Goal: Navigation & Orientation: Go to known website

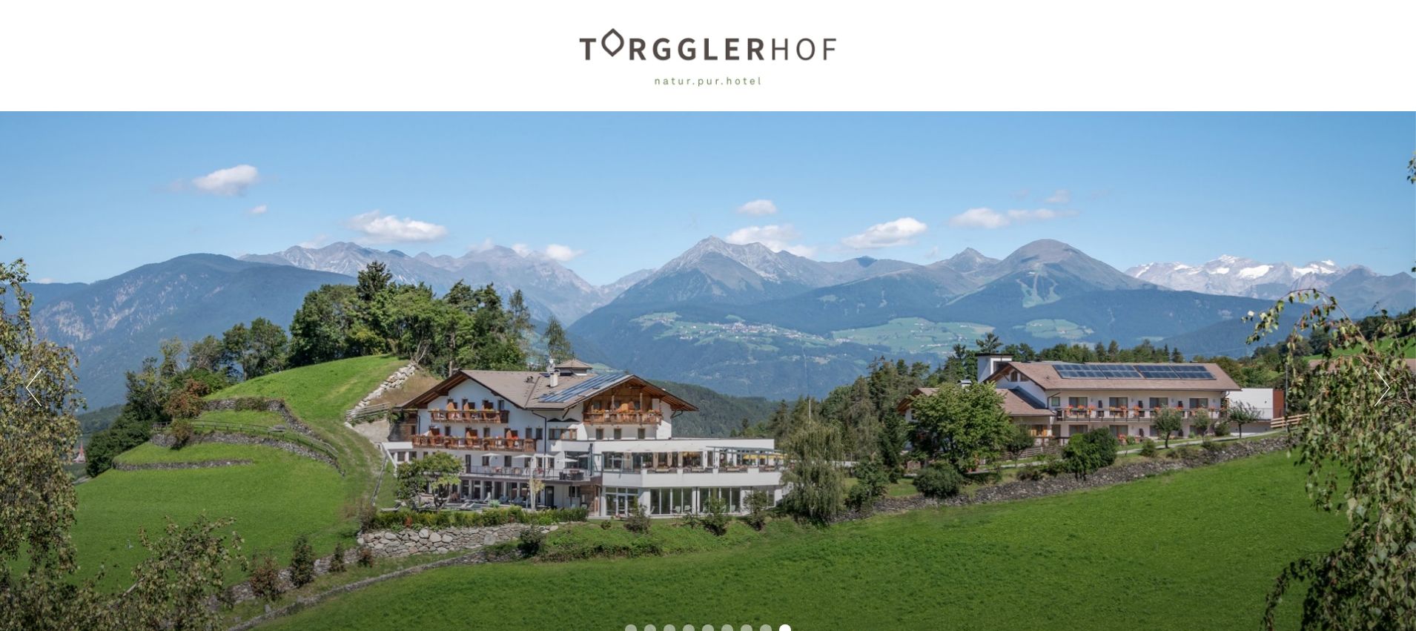
click at [1387, 389] on button "Next" at bounding box center [1382, 387] width 16 height 37
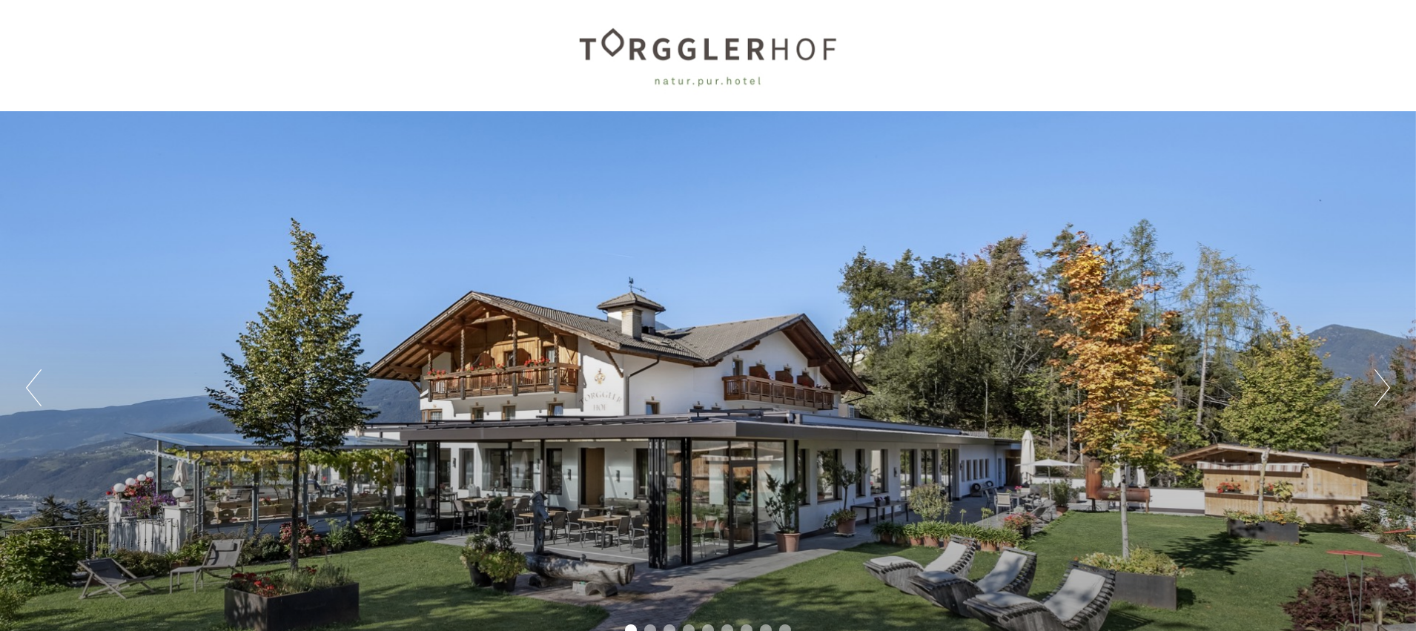
click at [1387, 389] on button "Next" at bounding box center [1382, 387] width 16 height 37
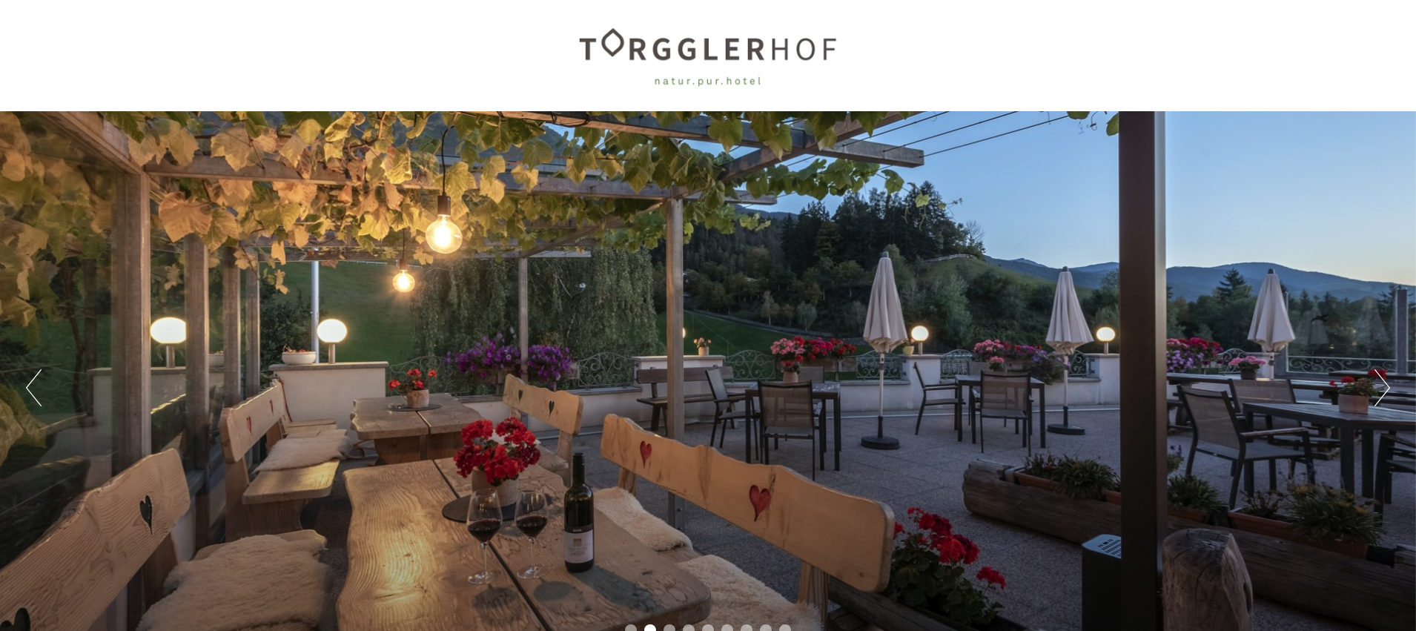
click at [1387, 389] on button "Next" at bounding box center [1382, 387] width 16 height 37
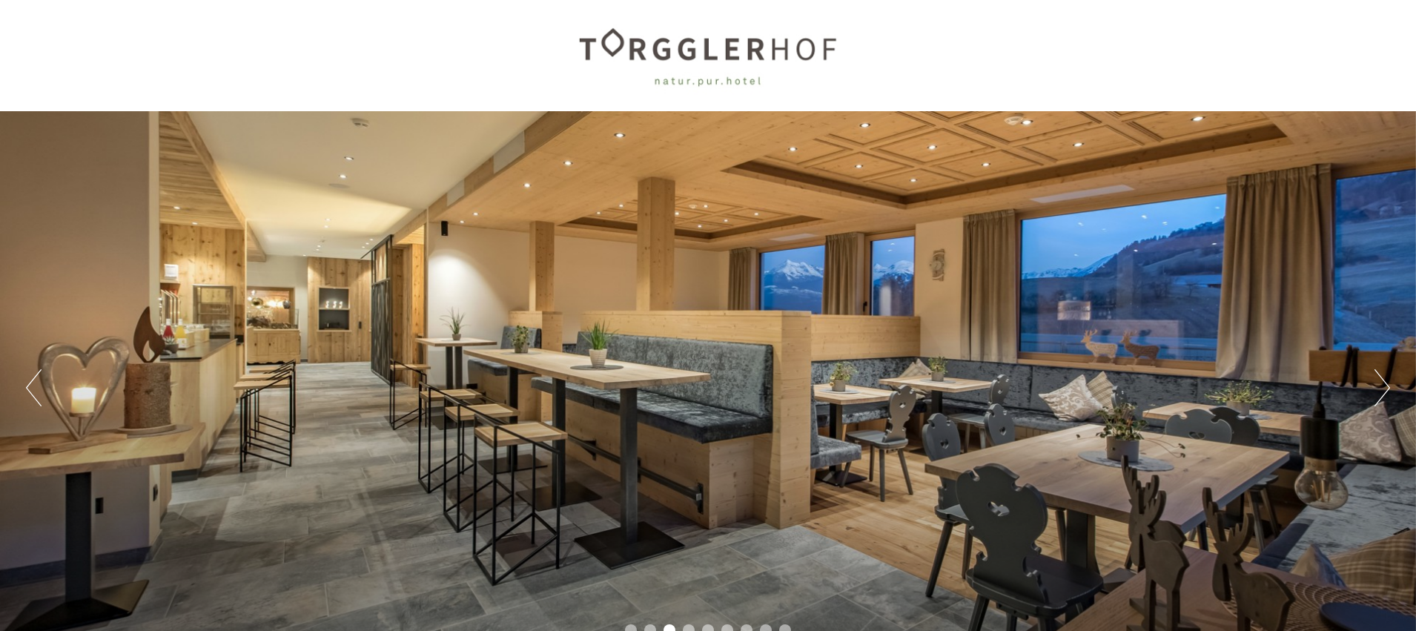
click at [1387, 389] on button "Next" at bounding box center [1382, 387] width 16 height 37
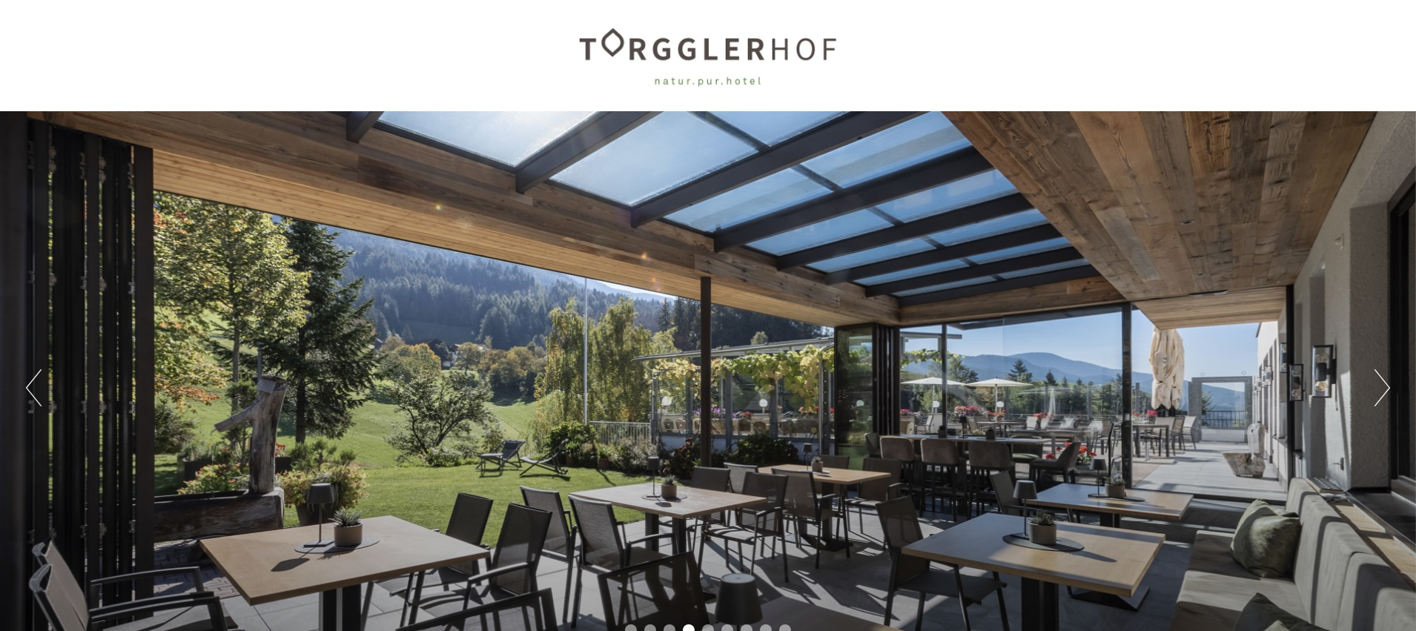
click at [1387, 389] on button "Next" at bounding box center [1382, 387] width 16 height 37
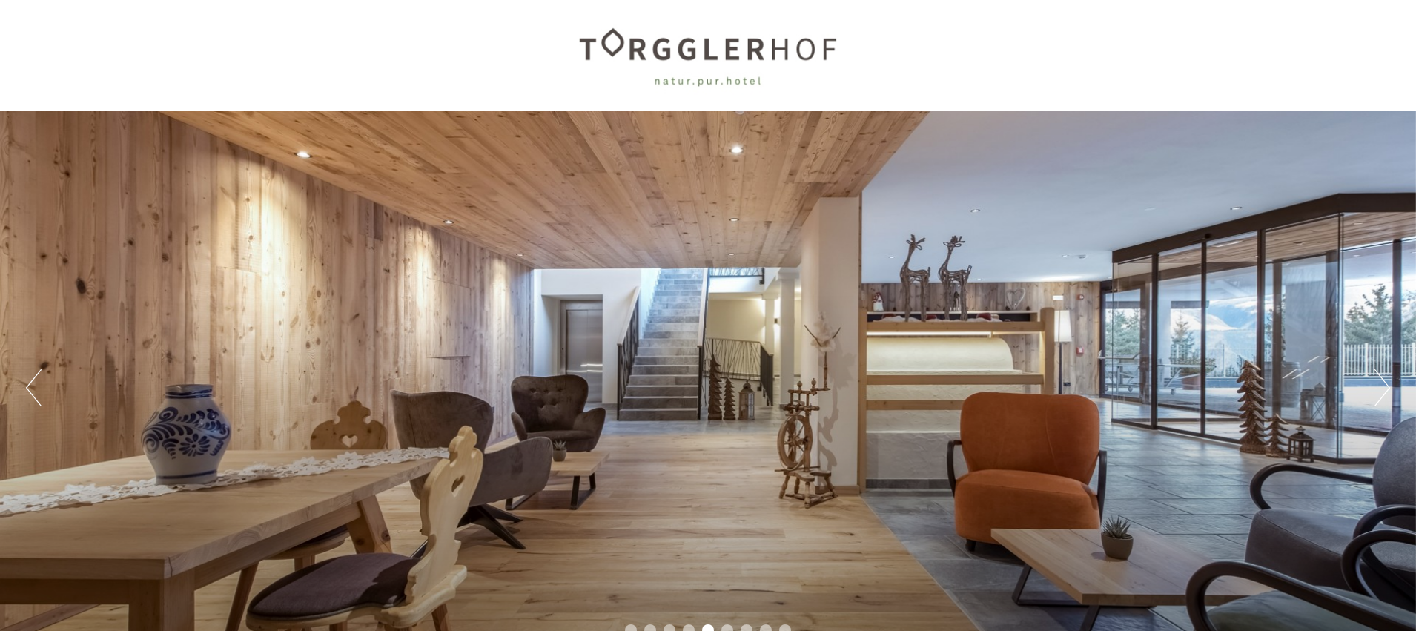
click at [1387, 389] on button "Next" at bounding box center [1382, 387] width 16 height 37
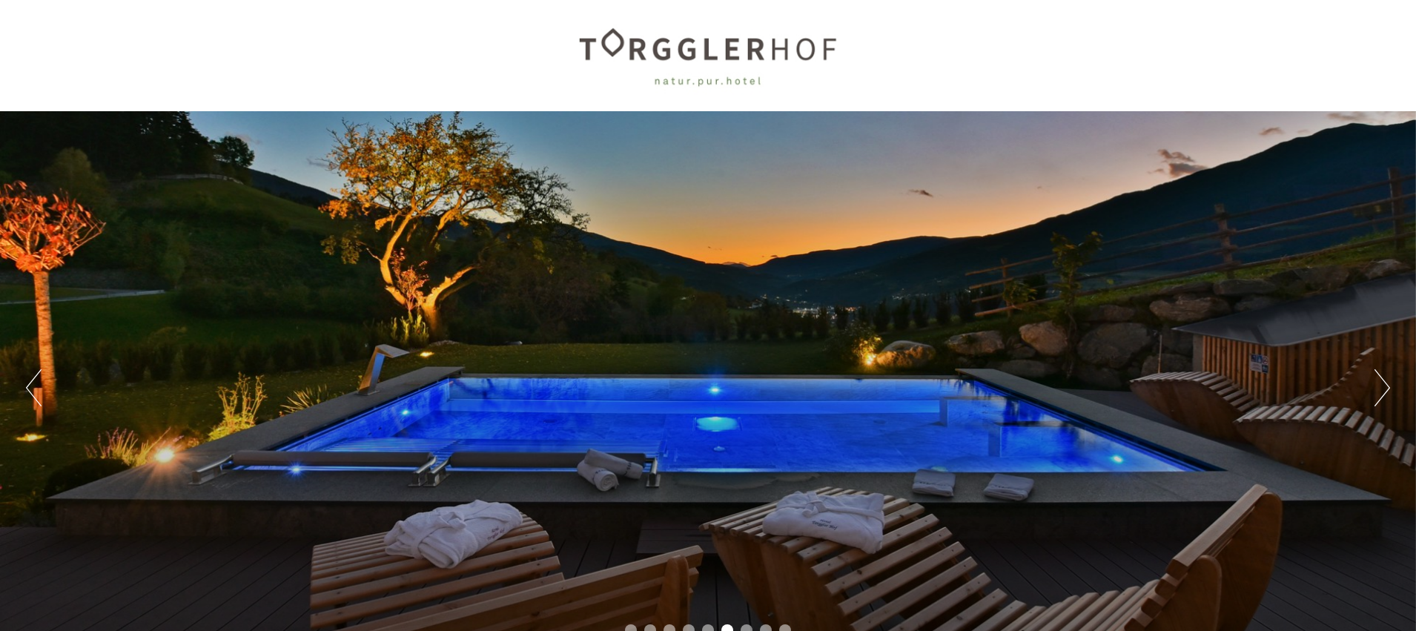
click at [1387, 389] on button "Next" at bounding box center [1382, 387] width 16 height 37
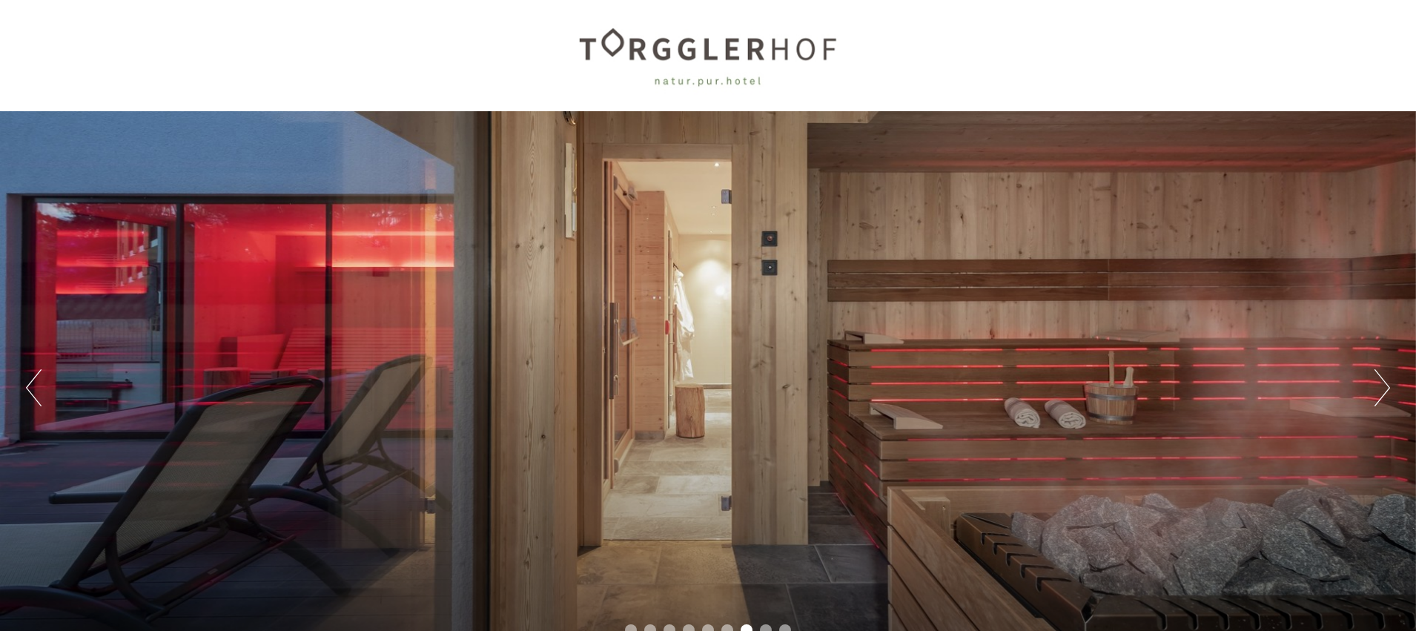
click at [1387, 389] on button "Next" at bounding box center [1382, 387] width 16 height 37
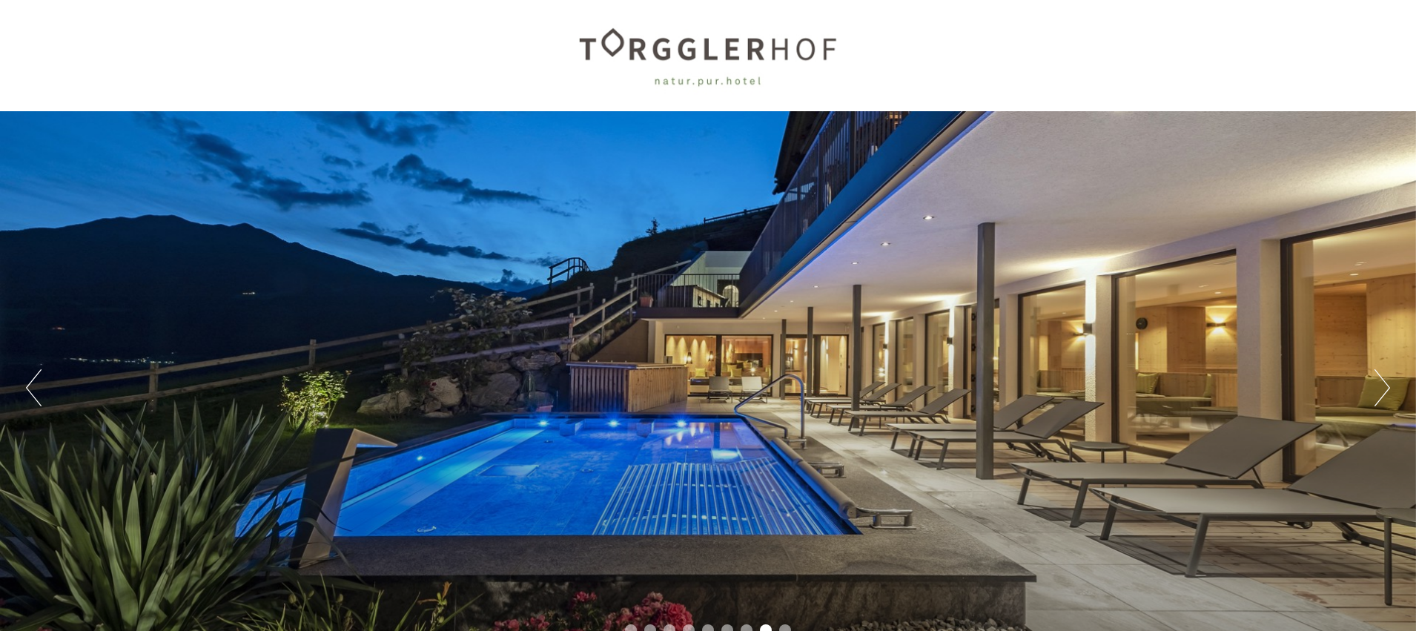
click at [1387, 389] on button "Next" at bounding box center [1382, 387] width 16 height 37
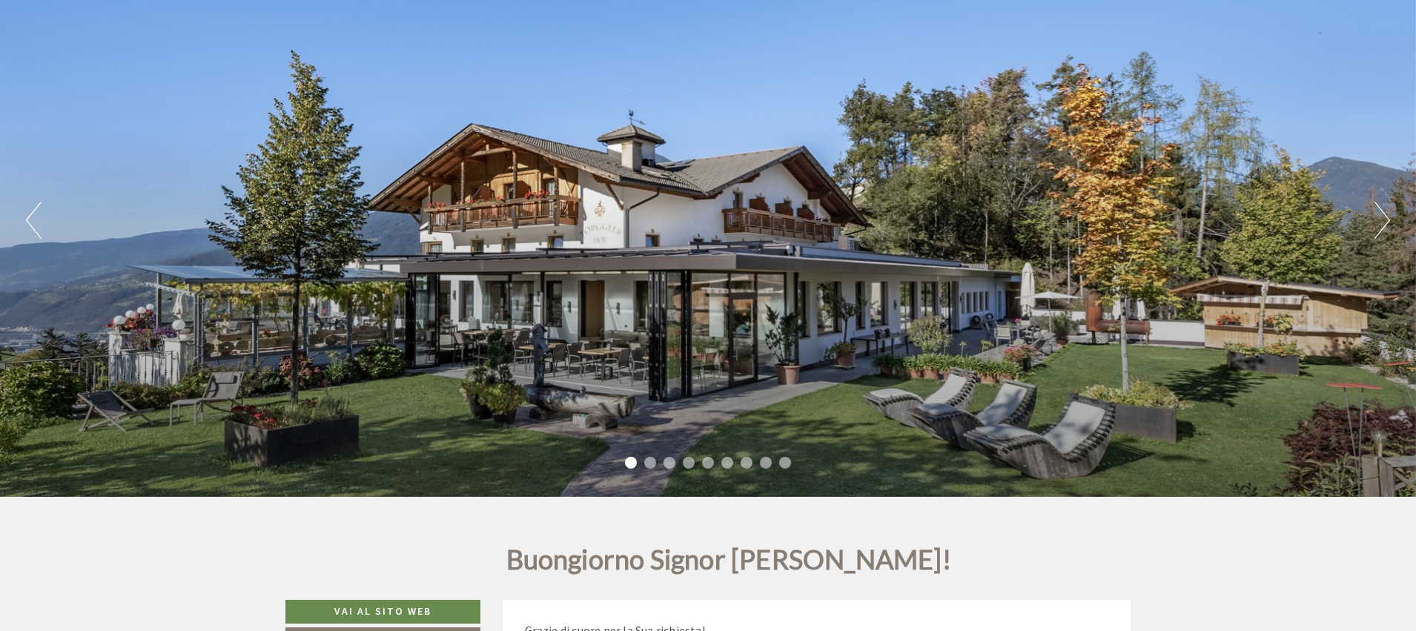
scroll to position [168, 0]
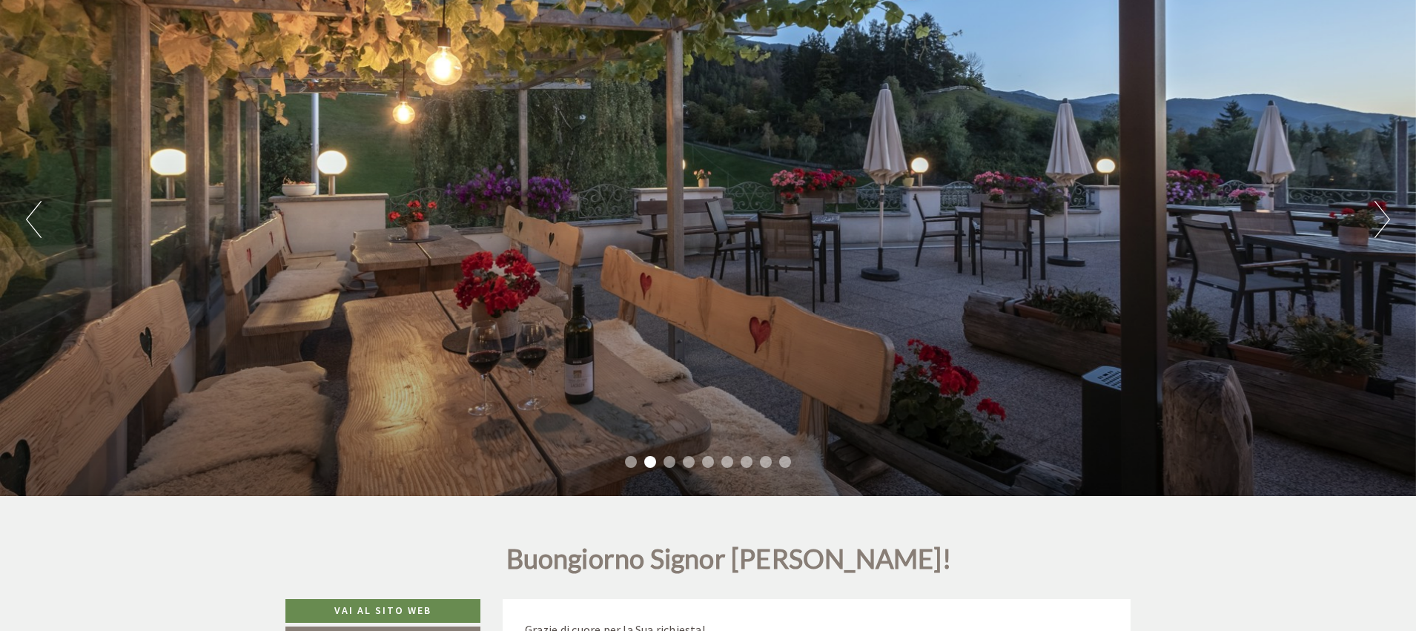
click at [1384, 221] on button "Next" at bounding box center [1382, 219] width 16 height 37
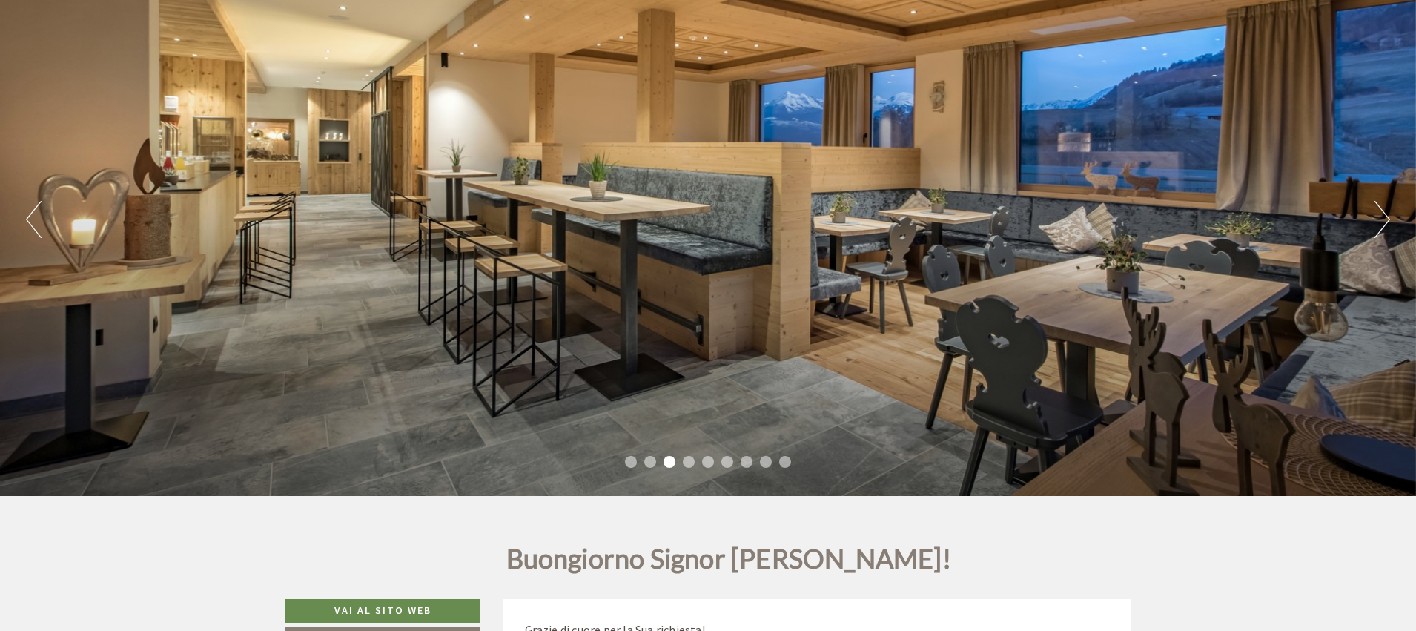
click at [1384, 221] on button "Next" at bounding box center [1382, 219] width 16 height 37
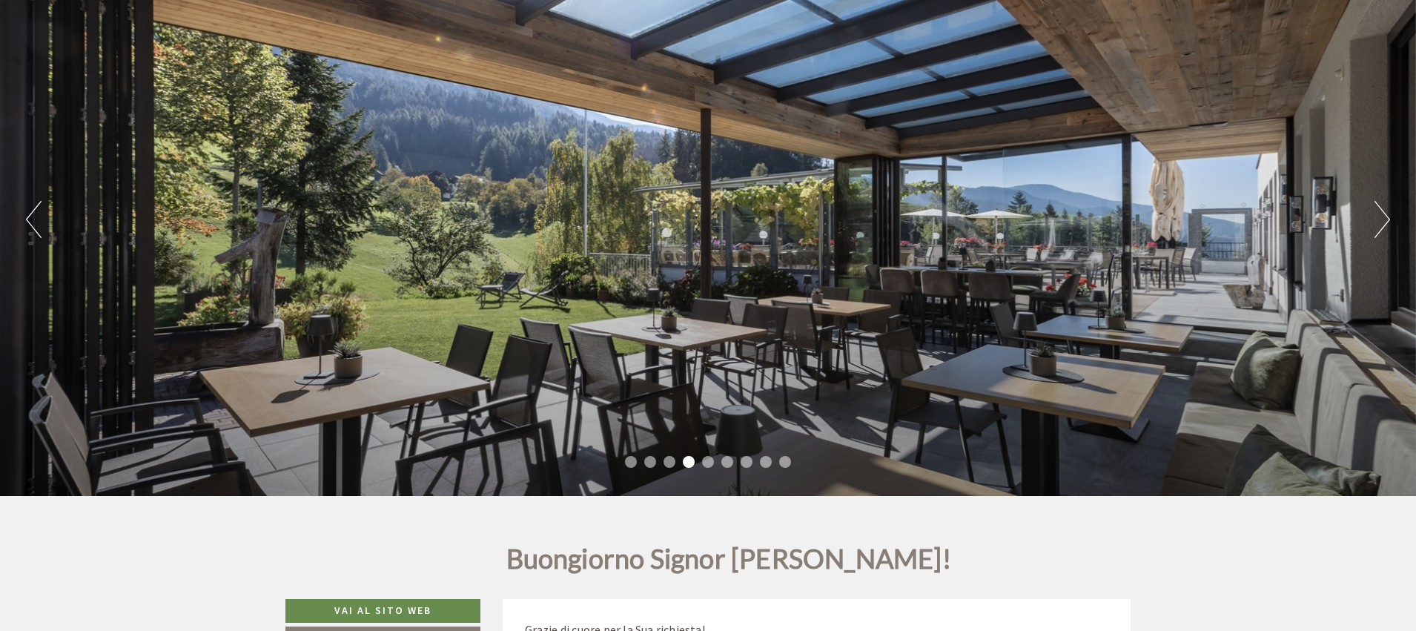
click at [1384, 221] on button "Next" at bounding box center [1382, 219] width 16 height 37
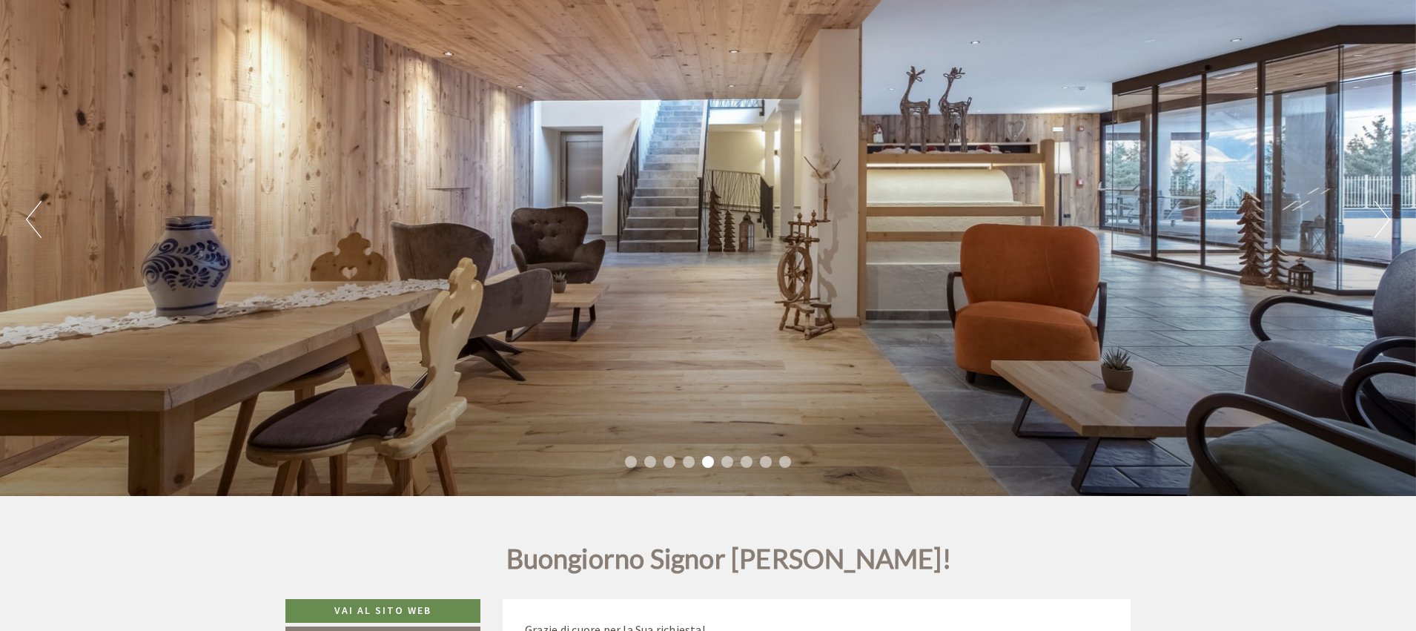
click at [1384, 221] on button "Next" at bounding box center [1382, 219] width 16 height 37
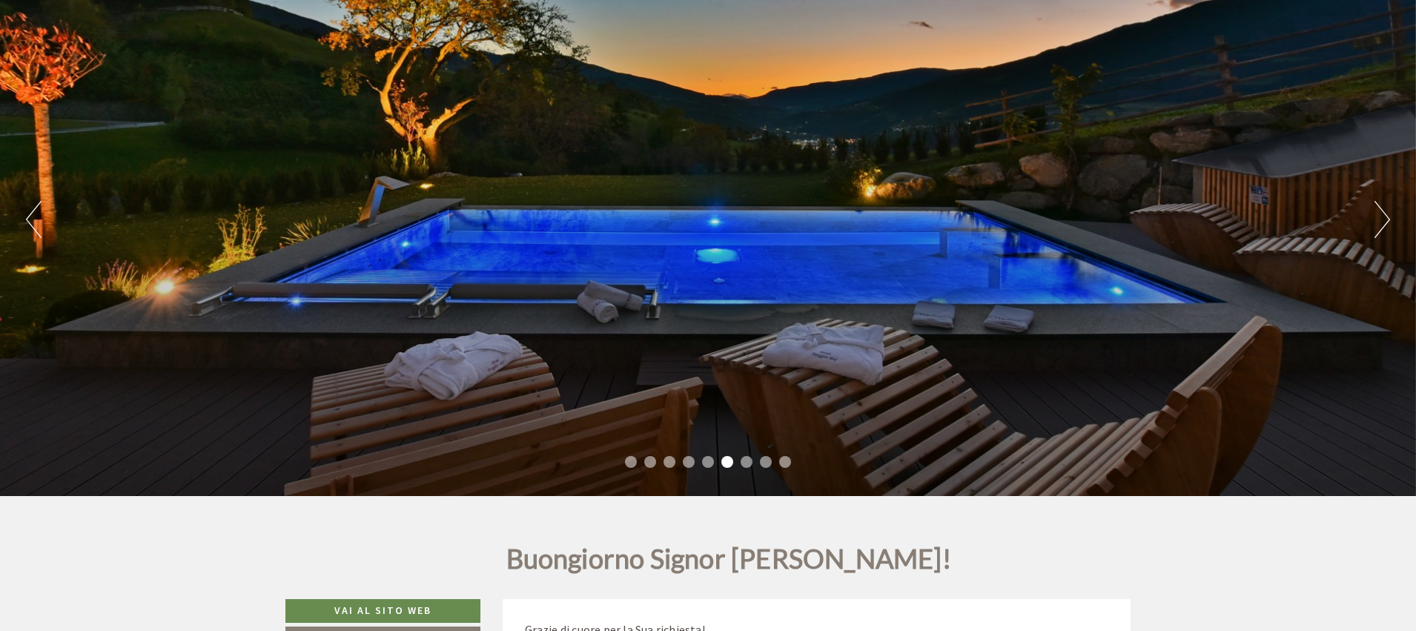
click at [1384, 221] on button "Next" at bounding box center [1382, 219] width 16 height 37
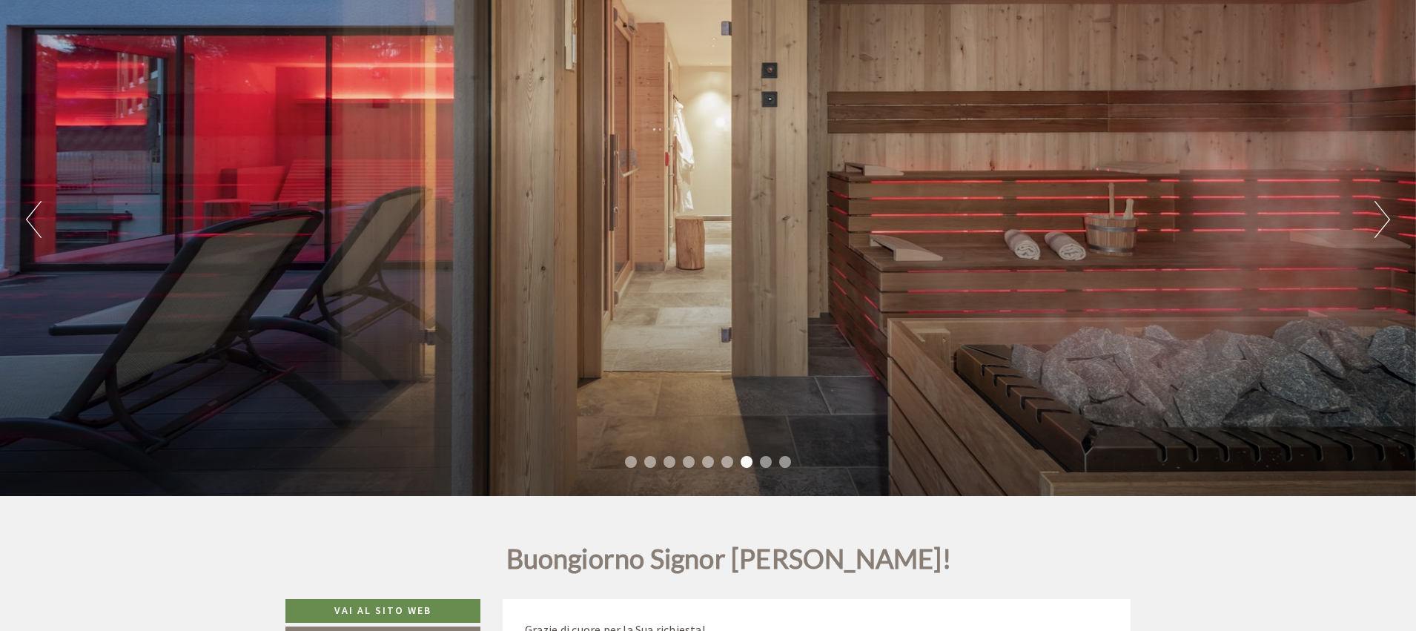
click at [1384, 221] on button "Next" at bounding box center [1382, 219] width 16 height 37
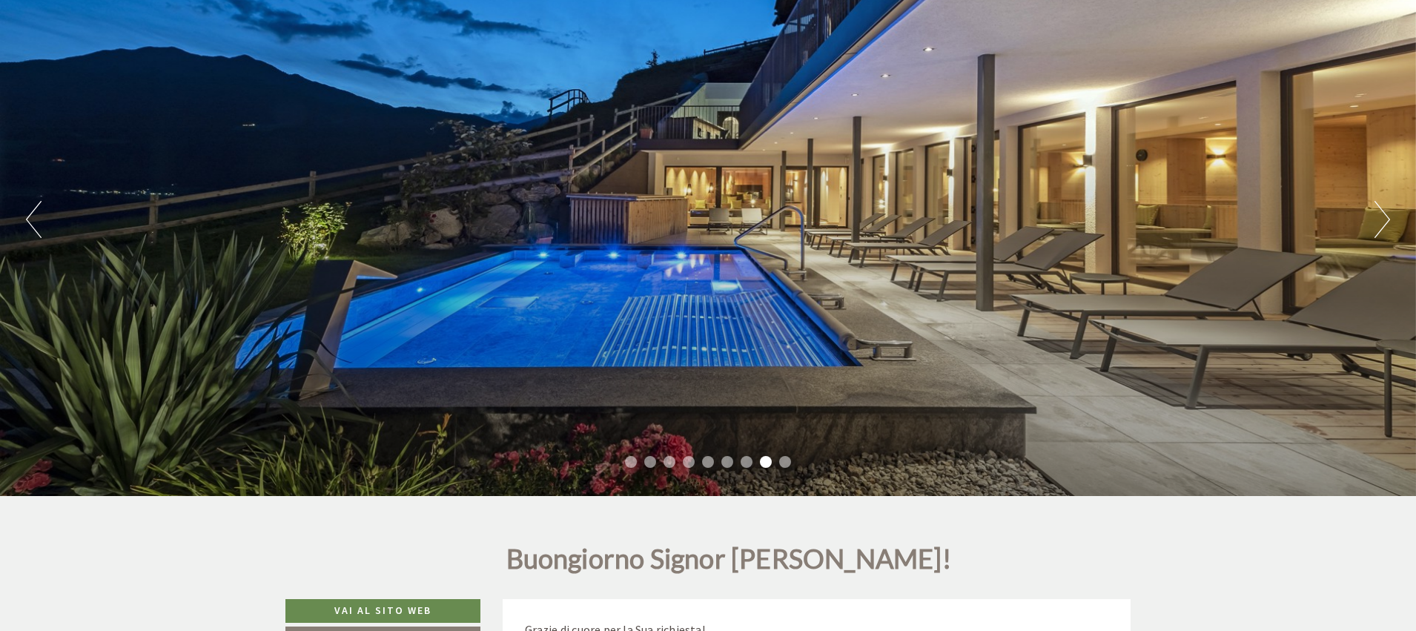
click at [1384, 221] on button "Next" at bounding box center [1382, 219] width 16 height 37
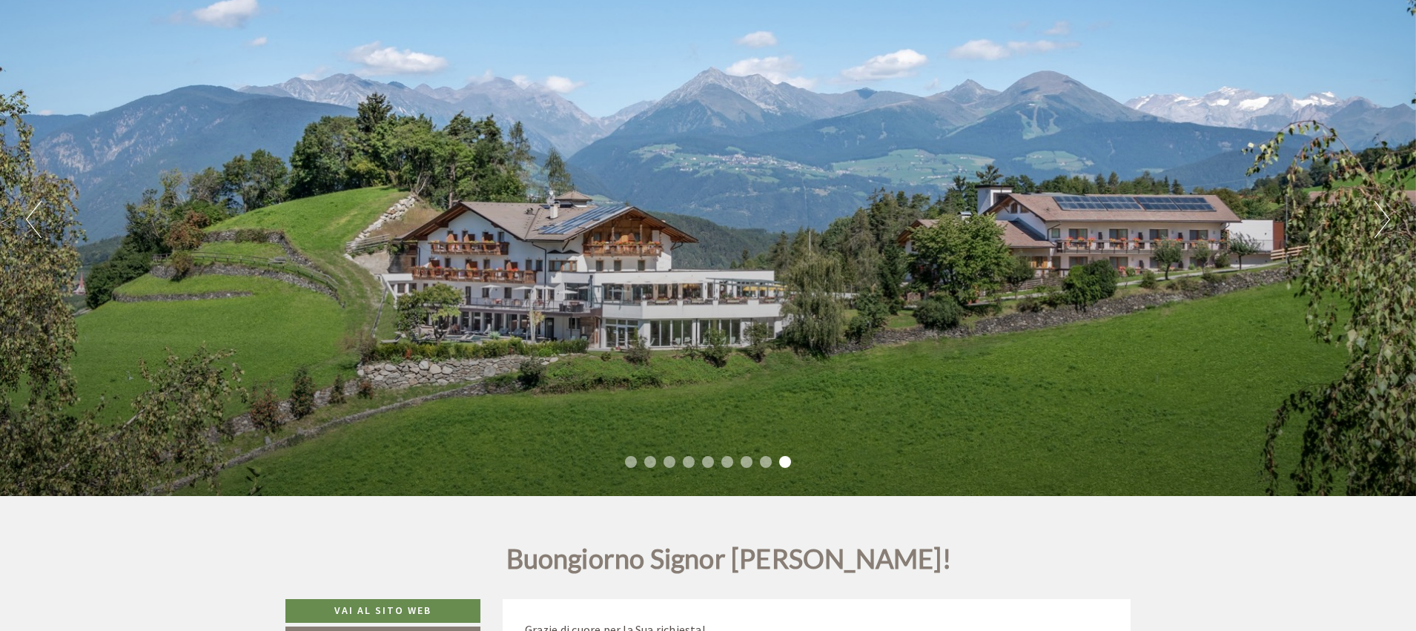
click at [1384, 221] on button "Next" at bounding box center [1382, 219] width 16 height 37
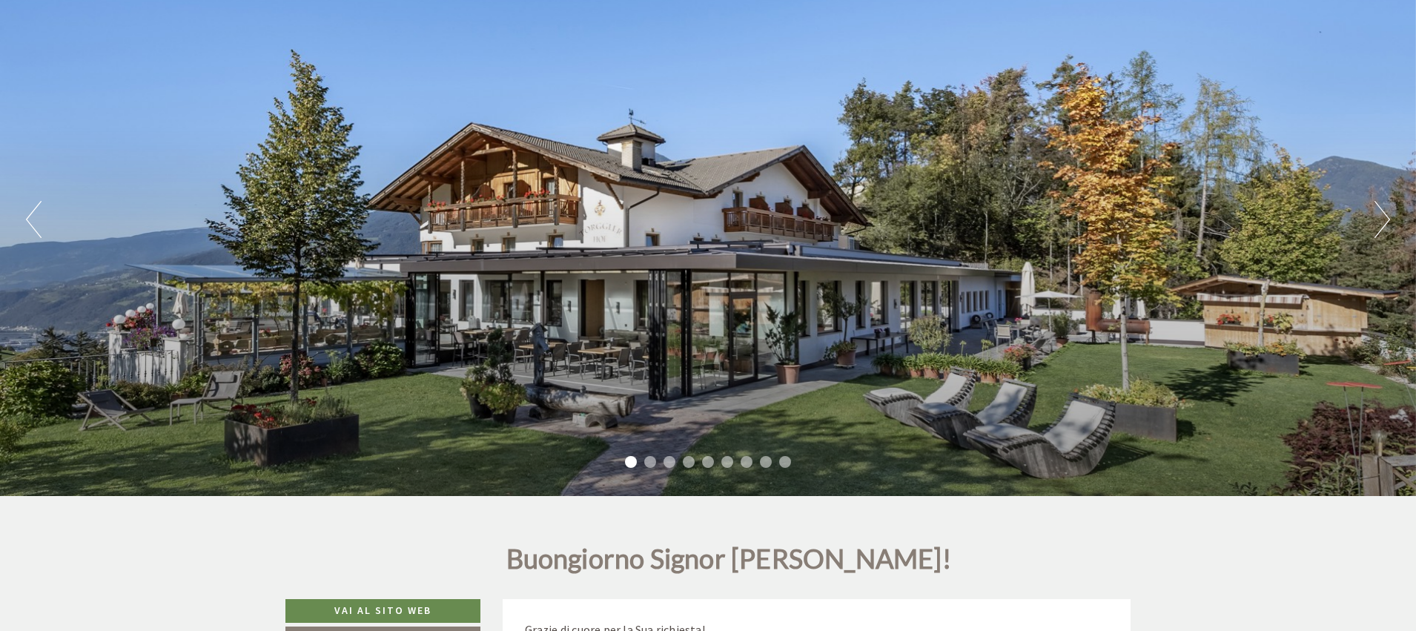
click at [1384, 221] on button "Next" at bounding box center [1382, 219] width 16 height 37
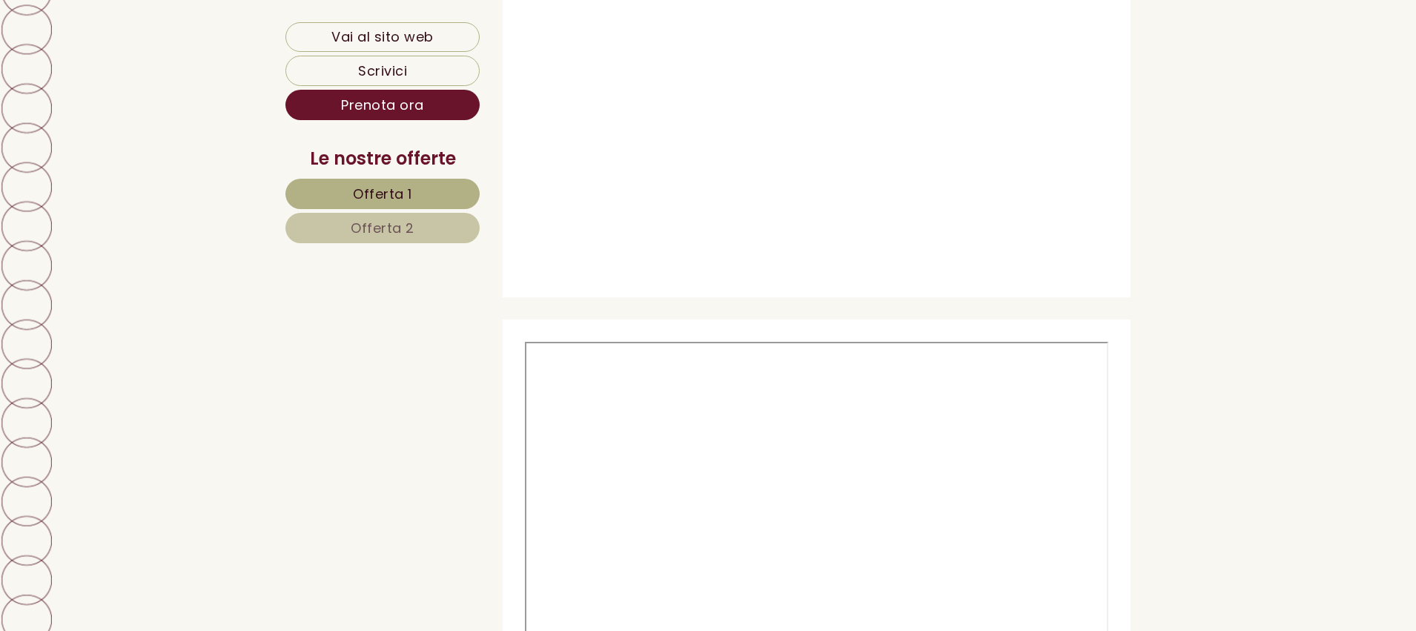
scroll to position [5511, 0]
click at [383, 38] on link "Vai al sito web" at bounding box center [382, 37] width 194 height 30
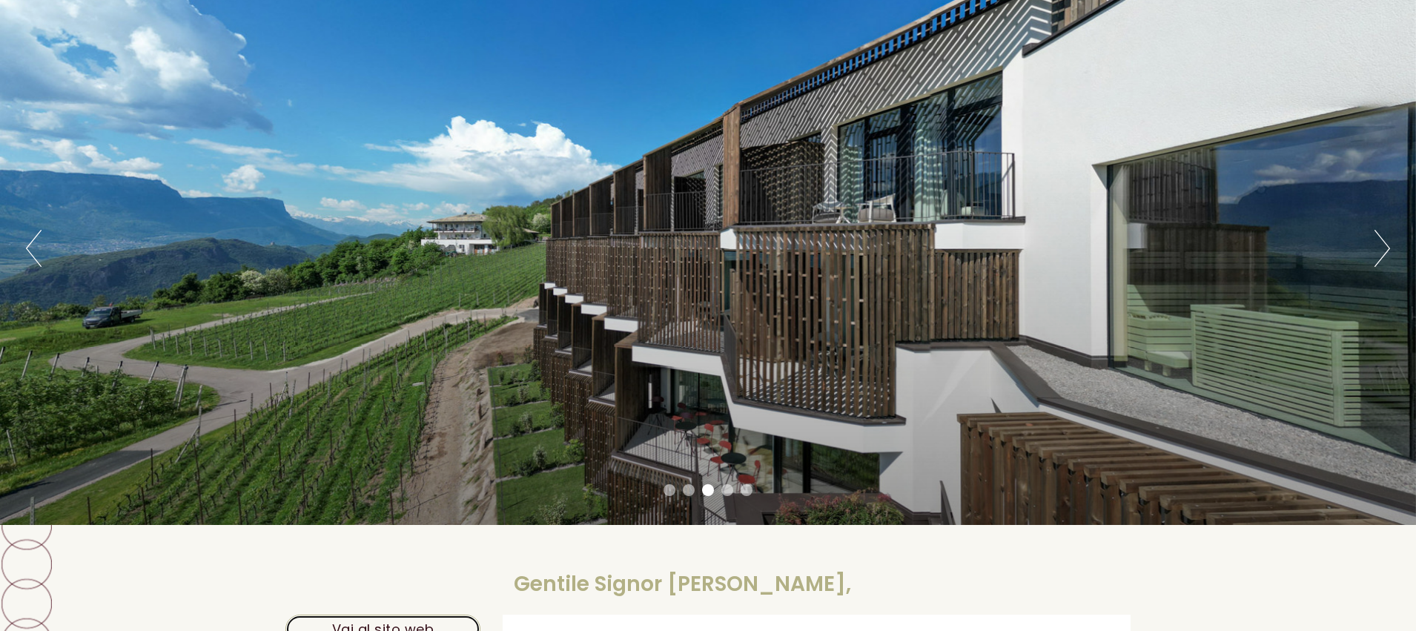
scroll to position [0, 0]
